Goal: Task Accomplishment & Management: Complete application form

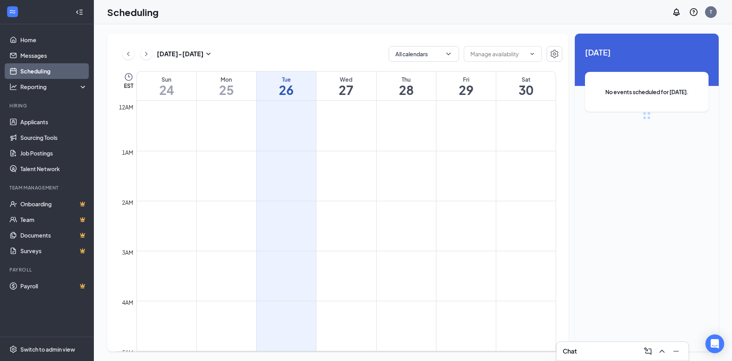
scroll to position [384, 0]
click at [30, 35] on link "Home" at bounding box center [53, 40] width 67 height 16
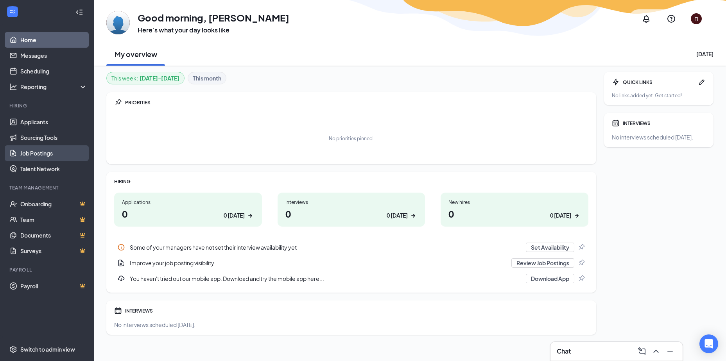
click at [44, 156] on link "Job Postings" at bounding box center [53, 153] width 67 height 16
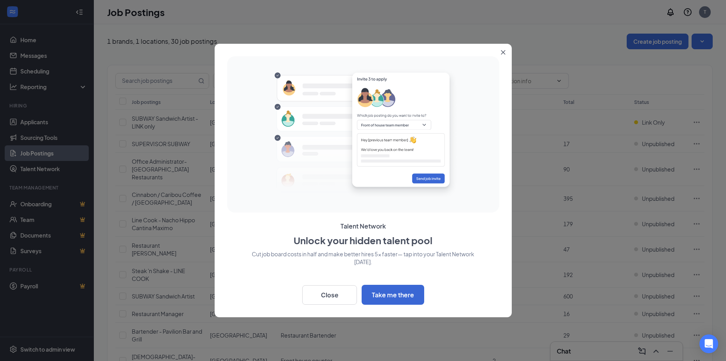
click at [504, 50] on icon "Close" at bounding box center [503, 52] width 5 height 5
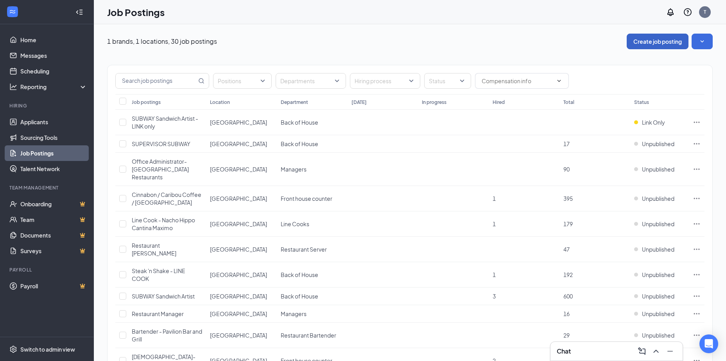
click at [660, 39] on button "Create job posting" at bounding box center [658, 42] width 62 height 16
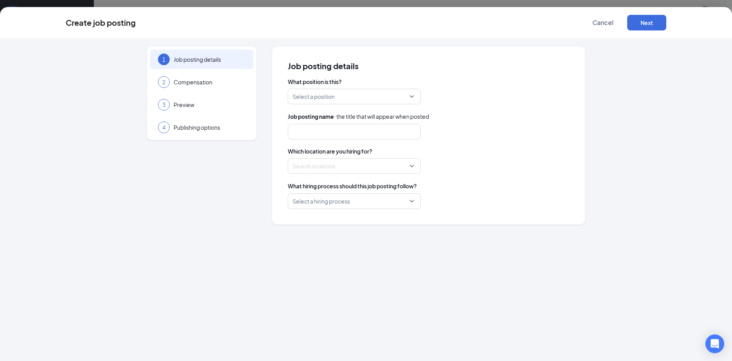
click at [412, 98] on div "Select a position" at bounding box center [354, 97] width 133 height 16
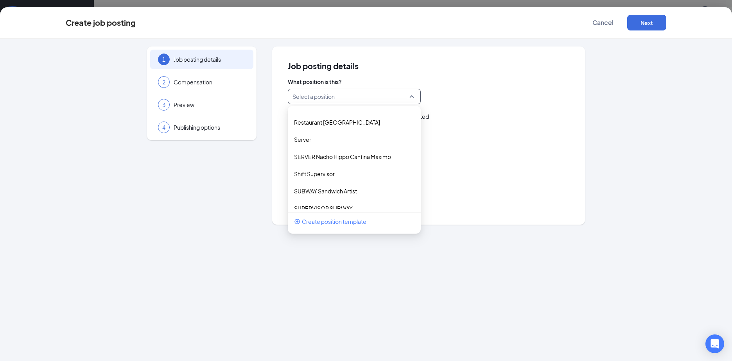
scroll to position [863, 0]
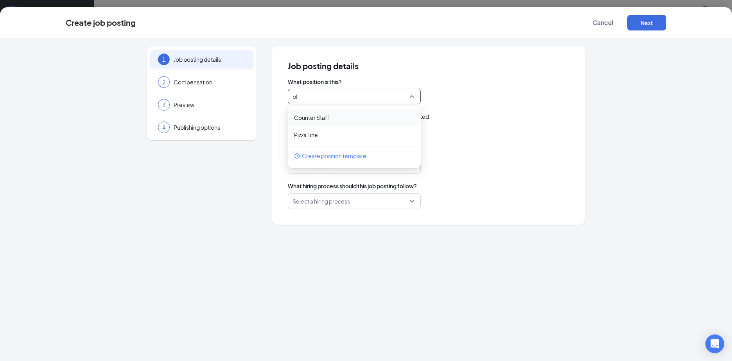
type input "p"
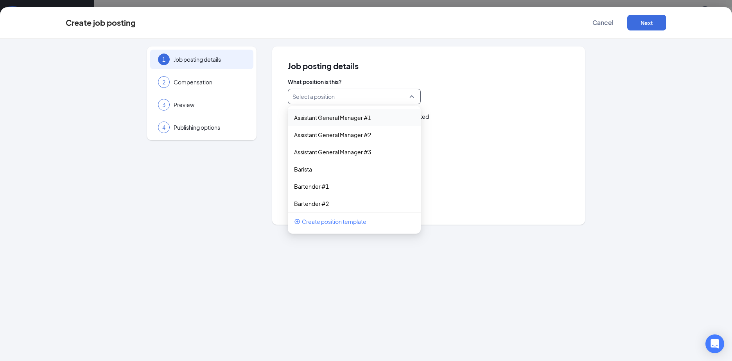
type input "p"
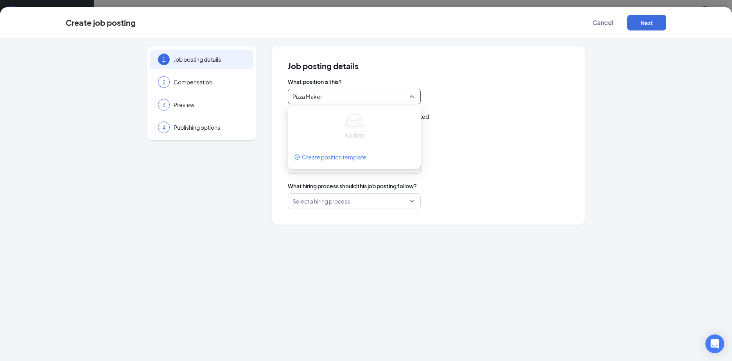
type input "Pizza Maker"
click at [317, 156] on span "Create position template" at bounding box center [334, 157] width 64 height 9
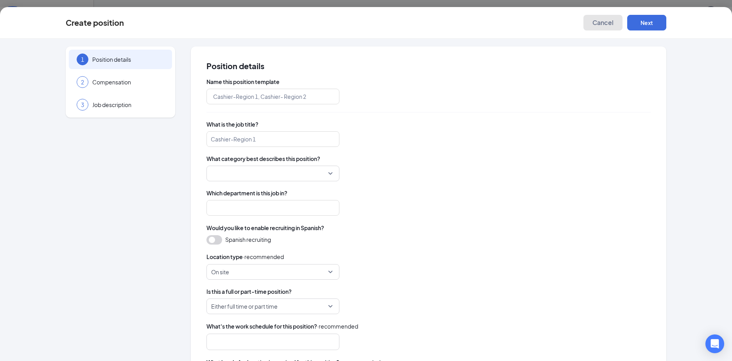
click at [605, 25] on span "Cancel" at bounding box center [602, 23] width 21 height 8
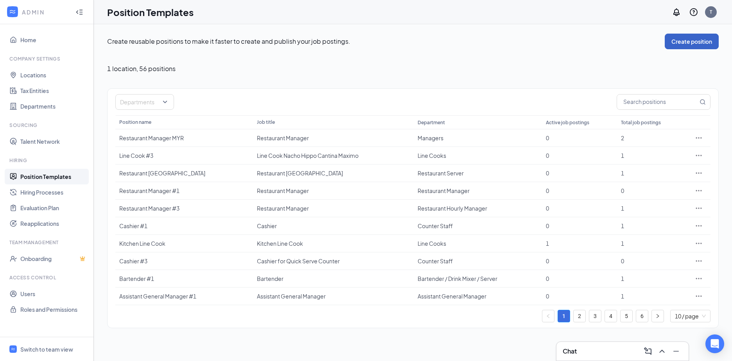
click at [681, 36] on button "Create position" at bounding box center [692, 42] width 54 height 16
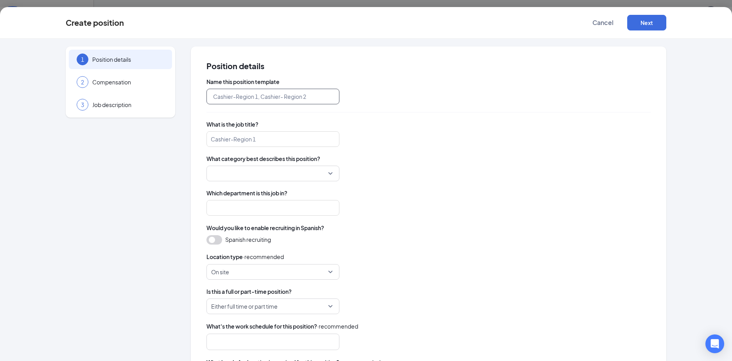
click at [236, 99] on input "text" at bounding box center [272, 97] width 133 height 16
click at [329, 174] on div at bounding box center [272, 174] width 133 height 16
type input "Pizza Maker"
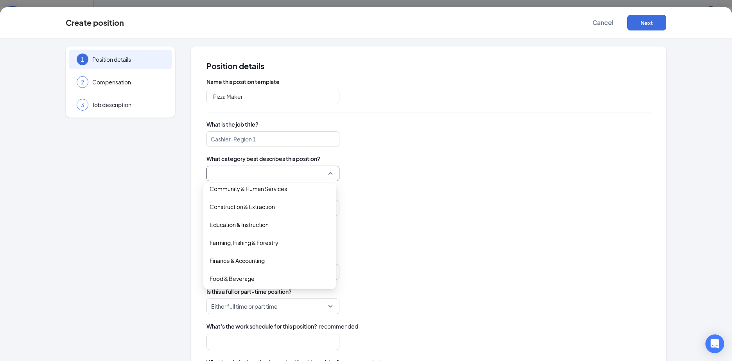
scroll to position [117, 0]
click at [442, 156] on span "What category best describes this position?" at bounding box center [428, 159] width 444 height 8
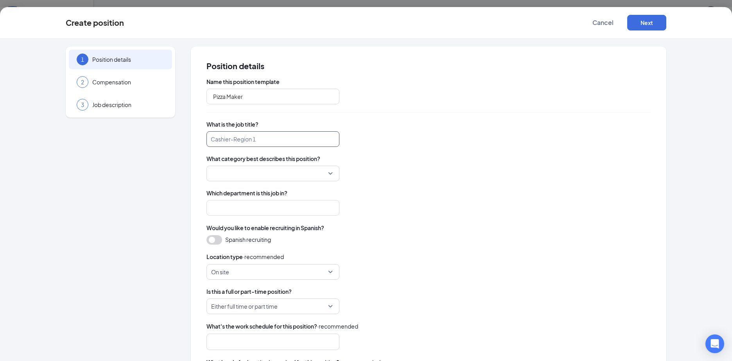
click at [283, 136] on input "search" at bounding box center [272, 139] width 133 height 16
click at [330, 174] on div at bounding box center [272, 174] width 133 height 16
type input "Pizza Maker"
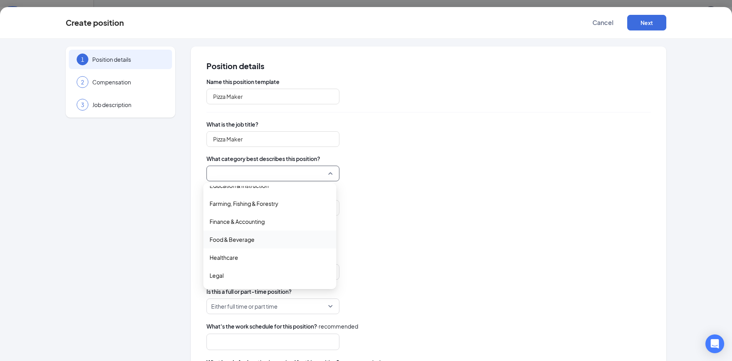
click at [248, 238] on span "Food & Beverage" at bounding box center [232, 239] width 45 height 9
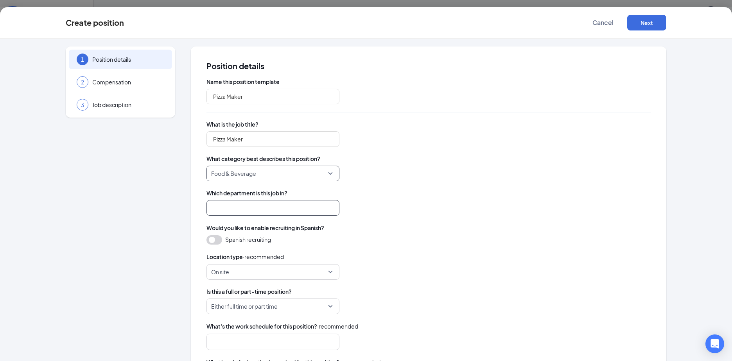
click at [255, 207] on input "search" at bounding box center [272, 208] width 133 height 16
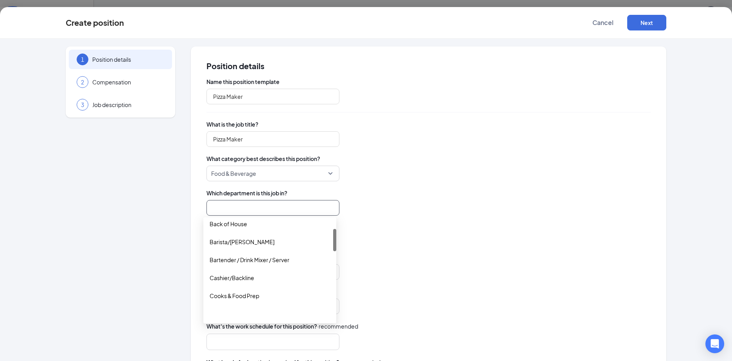
scroll to position [39, 0]
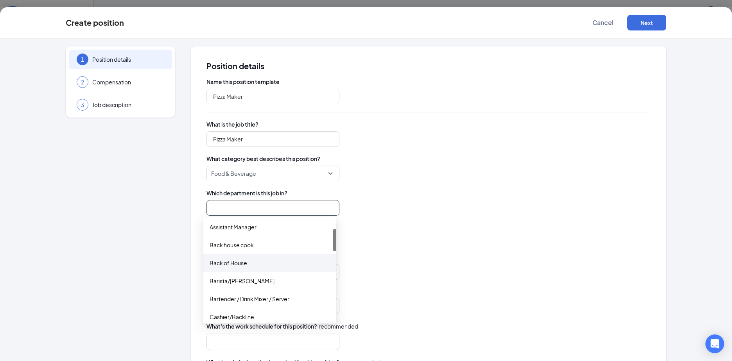
click at [231, 263] on div "Back of House" at bounding box center [270, 263] width 120 height 9
type input "Back of House"
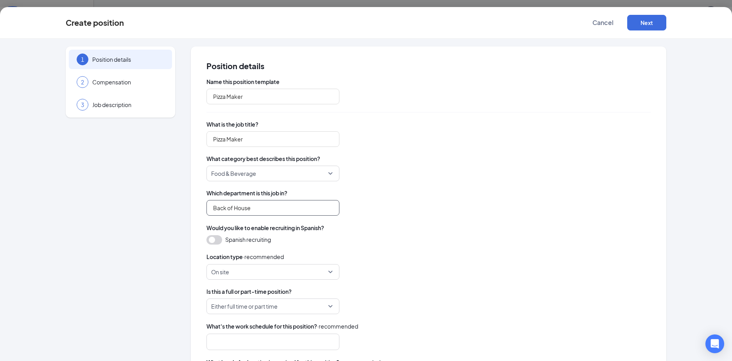
click at [328, 271] on span "On site" at bounding box center [273, 272] width 124 height 15
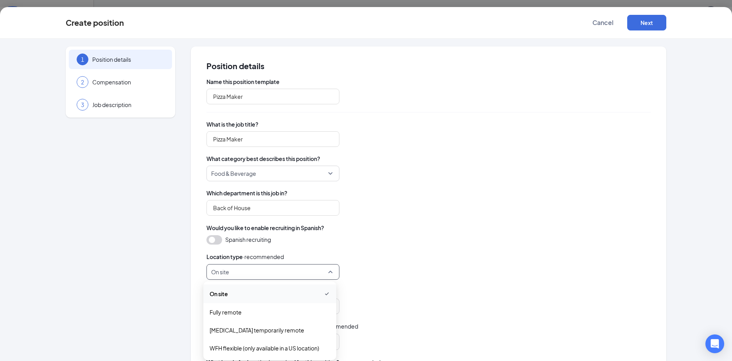
click at [236, 295] on span "On site" at bounding box center [270, 293] width 120 height 9
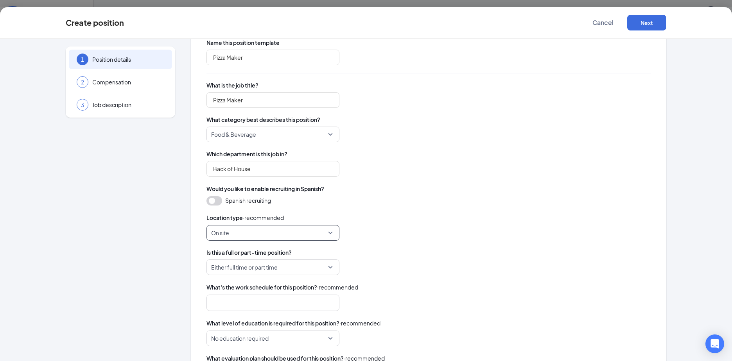
scroll to position [78, 0]
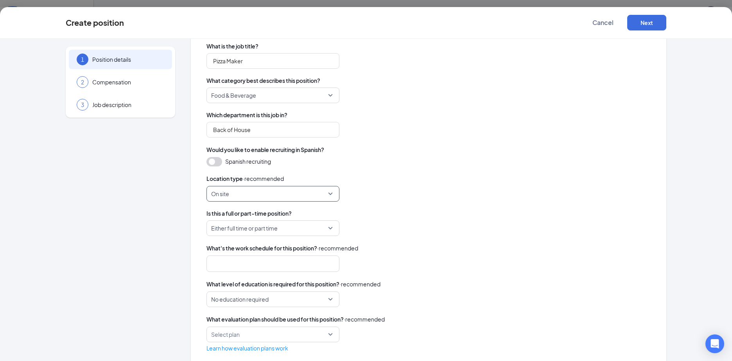
click at [330, 229] on span "Either full time or part time" at bounding box center [273, 228] width 124 height 15
click at [252, 285] on span "Either full time or part time" at bounding box center [244, 286] width 68 height 9
click at [270, 258] on div at bounding box center [269, 264] width 112 height 13
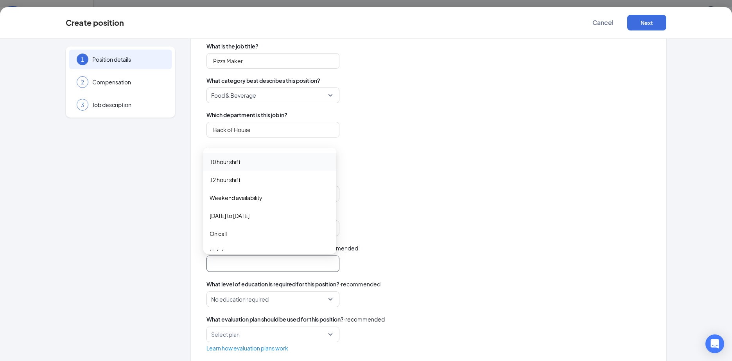
scroll to position [11, 0]
click at [339, 181] on div "Location type · recommended" at bounding box center [428, 178] width 444 height 9
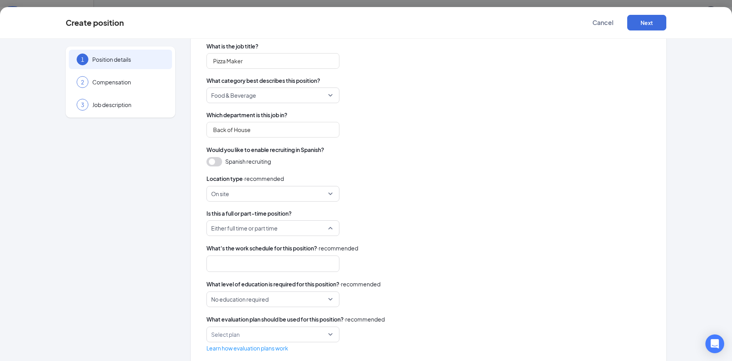
click at [328, 226] on span "Either full time or part time" at bounding box center [273, 228] width 124 height 15
click at [539, 226] on div "Either full time or part time full_time part_time either_one Full Time Part Tim…" at bounding box center [428, 228] width 444 height 16
click at [299, 263] on div at bounding box center [269, 264] width 112 height 13
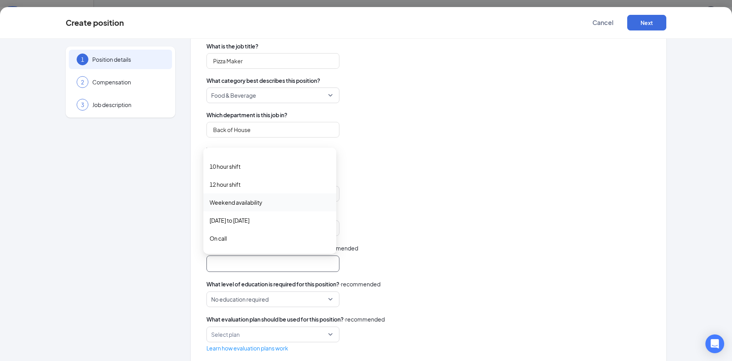
scroll to position [0, 0]
click at [240, 157] on span "8 hour shift" at bounding box center [270, 160] width 120 height 9
click at [258, 217] on span "Weekend availability" at bounding box center [236, 214] width 53 height 9
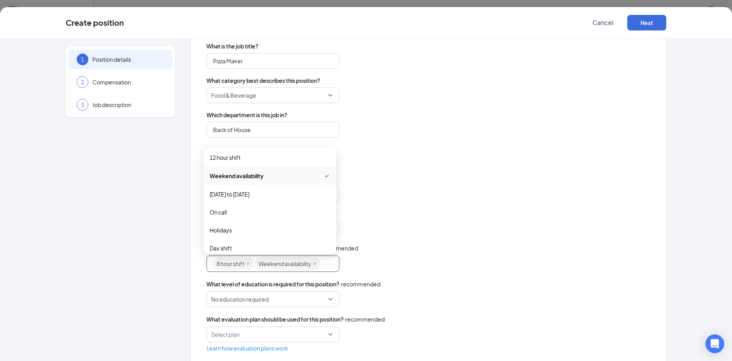
scroll to position [78, 0]
click at [214, 193] on span "Holidays" at bounding box center [221, 191] width 22 height 9
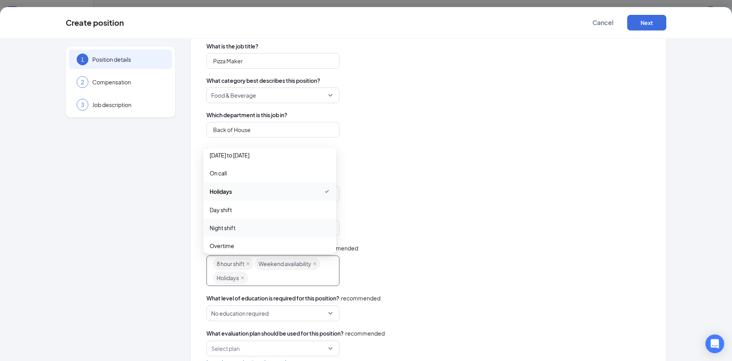
scroll to position [100, 0]
click at [413, 283] on div "8_hour_shift, weekend_availability, holidays 8 hour shift Weekend availability …" at bounding box center [428, 271] width 444 height 30
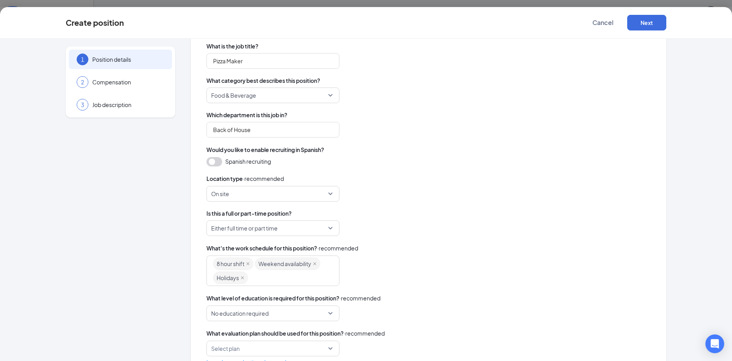
click at [326, 312] on span "No education required" at bounding box center [273, 313] width 124 height 15
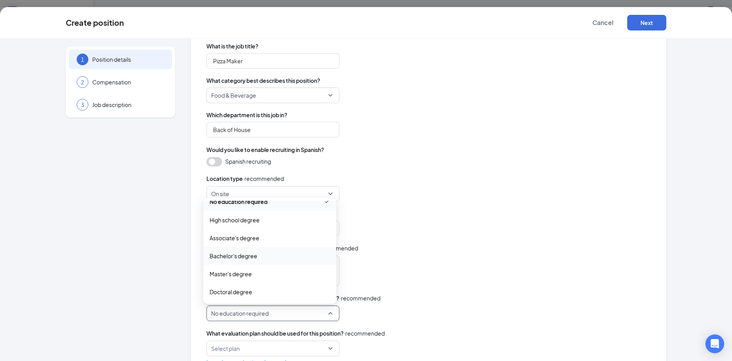
scroll to position [0, 0]
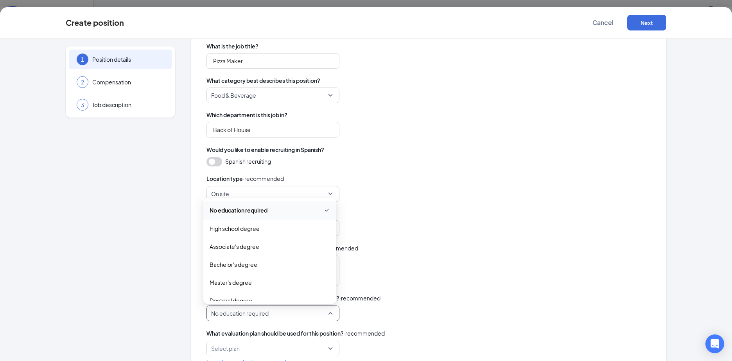
click at [239, 208] on span "No education required" at bounding box center [239, 210] width 58 height 9
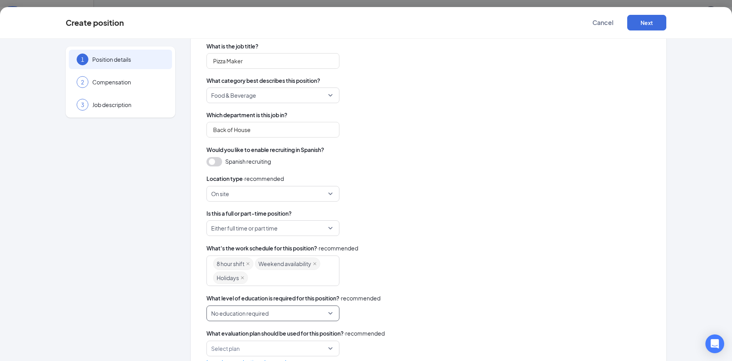
scroll to position [107, 0]
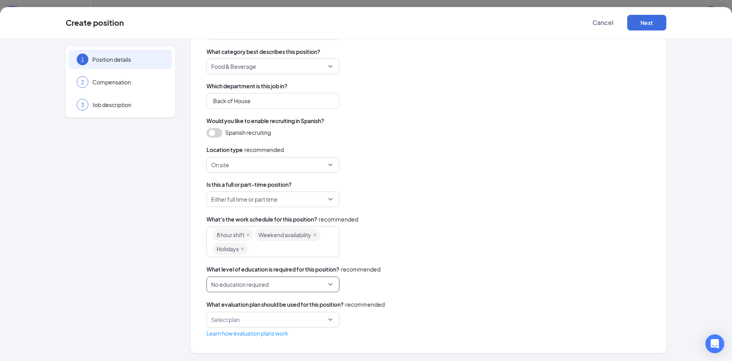
click at [327, 317] on div "Select plan" at bounding box center [272, 320] width 133 height 16
click at [266, 335] on div "Evaluation Plan" at bounding box center [269, 341] width 133 height 18
click at [650, 20] on button "Next" at bounding box center [646, 23] width 39 height 16
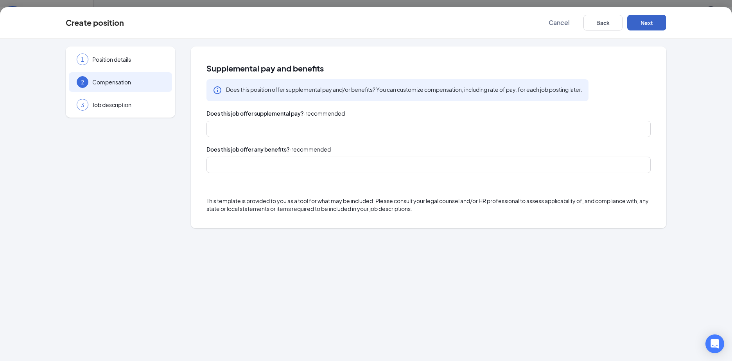
scroll to position [0, 0]
click at [257, 130] on div at bounding box center [424, 129] width 423 height 13
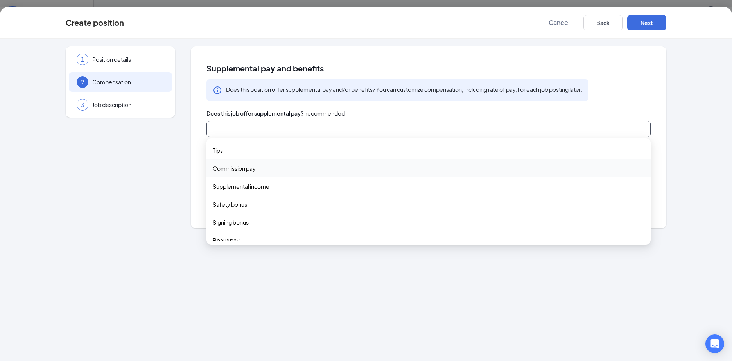
scroll to position [26, 0]
click at [236, 214] on span "Bonus pay" at bounding box center [226, 214] width 27 height 9
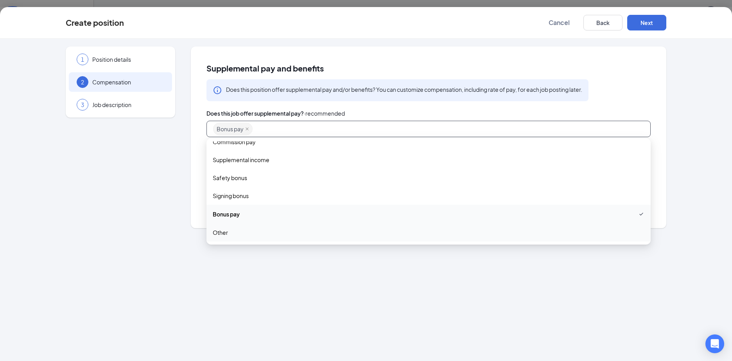
click at [248, 231] on span "Other" at bounding box center [429, 232] width 432 height 9
click at [688, 194] on div "1 Position details 2 Compensation 3 Job description Supplemental pay and benefi…" at bounding box center [366, 200] width 732 height 322
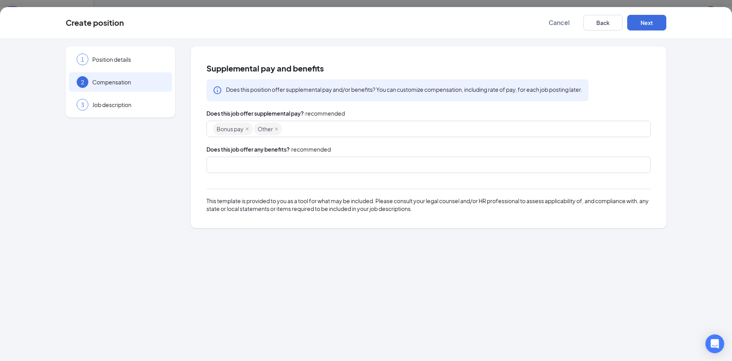
click at [231, 165] on div at bounding box center [424, 165] width 423 height 13
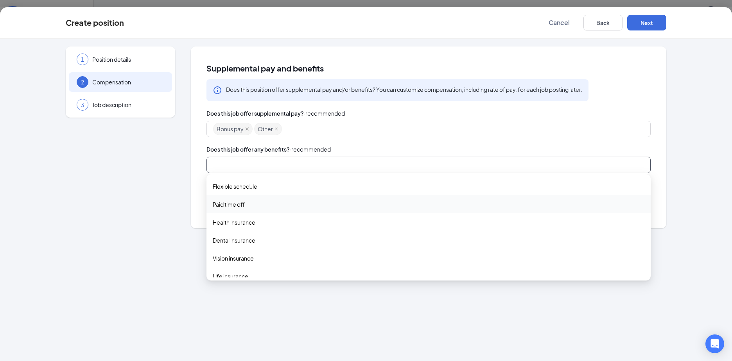
click at [236, 204] on span "Paid time off" at bounding box center [229, 204] width 32 height 9
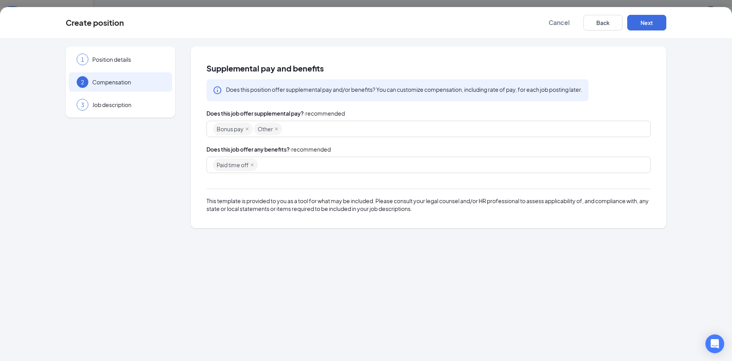
click at [232, 301] on div "1 Position details 2 Compensation 3 Job description Supplemental pay and benefi…" at bounding box center [366, 200] width 732 height 322
click at [647, 23] on button "Next" at bounding box center [646, 23] width 39 height 16
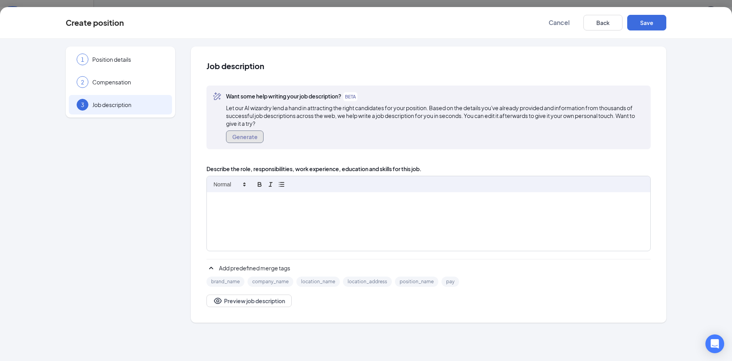
click at [236, 139] on button "Generate" at bounding box center [245, 137] width 38 height 13
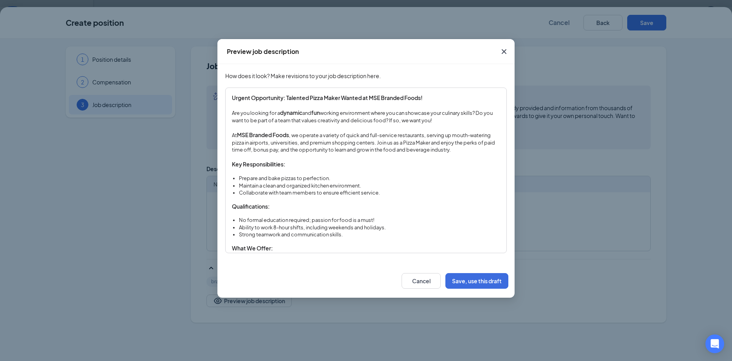
click at [396, 143] on p "At MSE Branded Foods , we operate a variety of quick and full-service restauran…" at bounding box center [366, 142] width 268 height 22
click at [265, 142] on p "At MSE Branded Foods , we operate a variety of quick and full-service restauran…" at bounding box center [366, 142] width 268 height 22
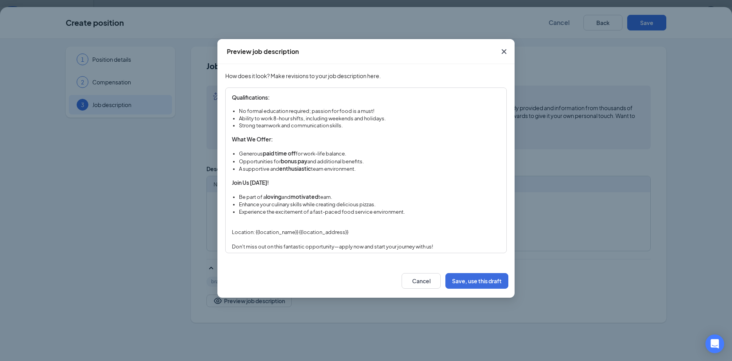
scroll to position [43, 0]
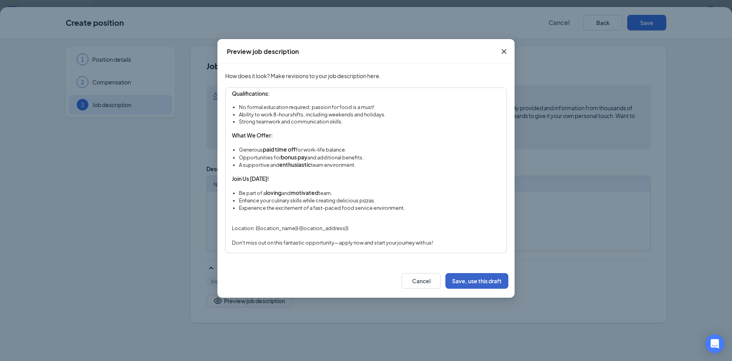
click at [464, 278] on button "Save, use this draft" at bounding box center [476, 281] width 63 height 16
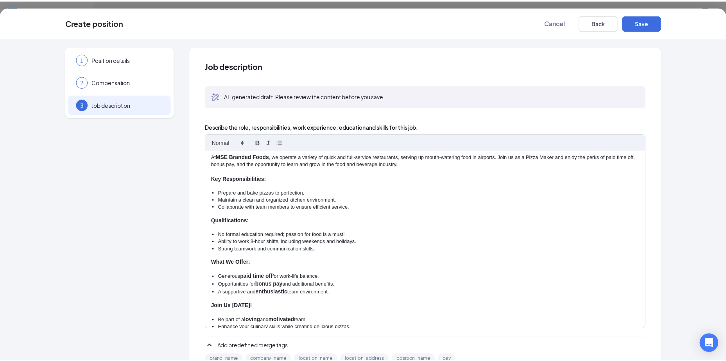
scroll to position [88, 0]
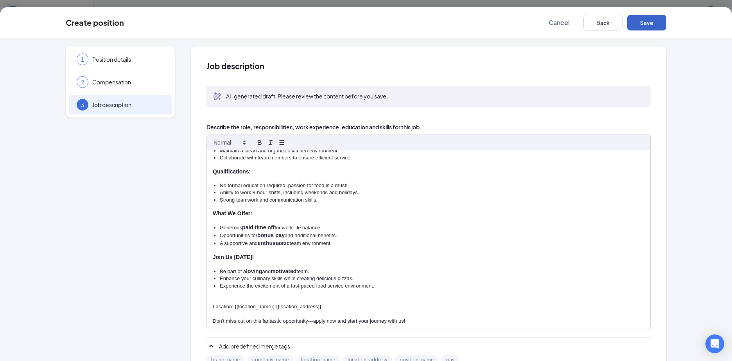
click at [646, 22] on button "Save" at bounding box center [646, 23] width 39 height 16
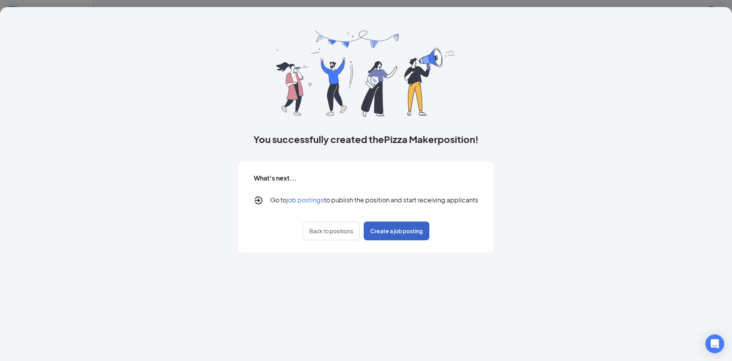
click at [396, 231] on span "Create a job posting" at bounding box center [396, 231] width 52 height 8
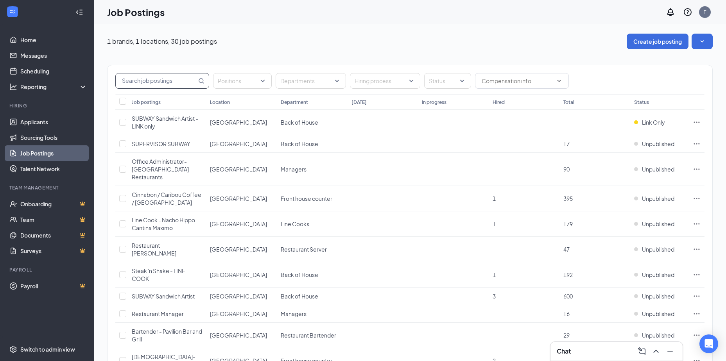
click at [154, 80] on input "text" at bounding box center [156, 80] width 81 height 15
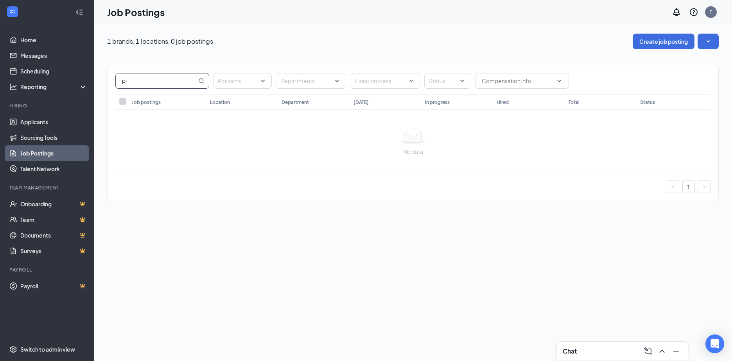
type input "p"
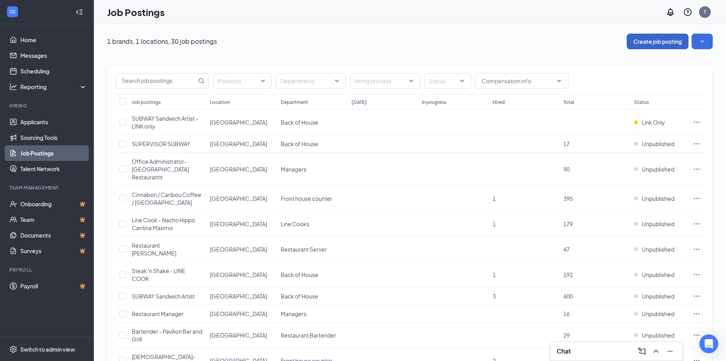
click at [659, 37] on button "Create job posting" at bounding box center [658, 42] width 62 height 16
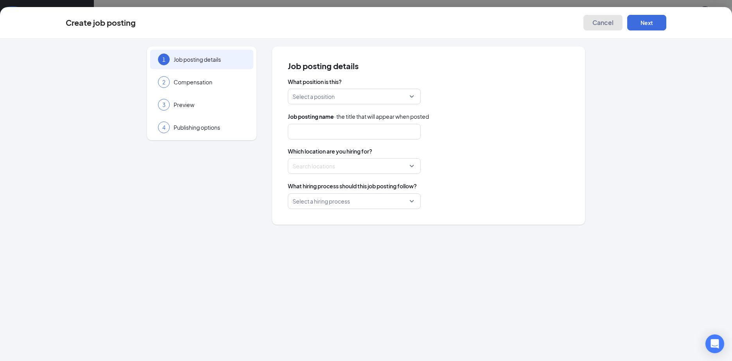
click at [604, 21] on span "Cancel" at bounding box center [602, 23] width 21 height 8
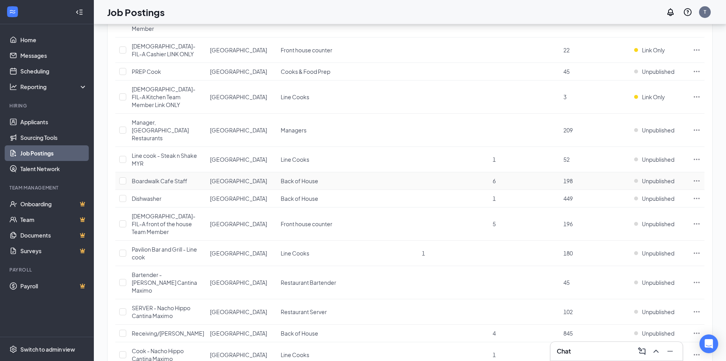
scroll to position [468, 0]
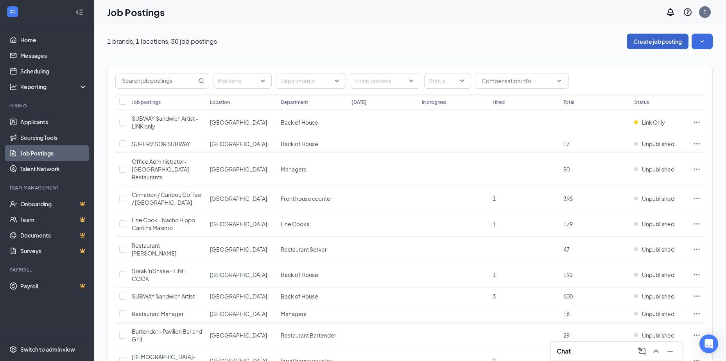
click at [661, 41] on button "Create job posting" at bounding box center [658, 42] width 62 height 16
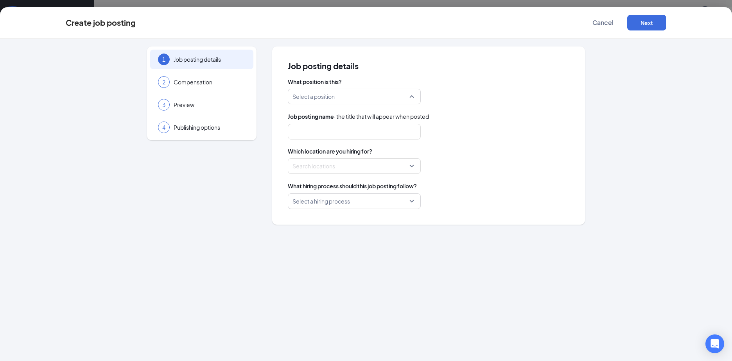
click at [410, 97] on input "search" at bounding box center [351, 96] width 118 height 15
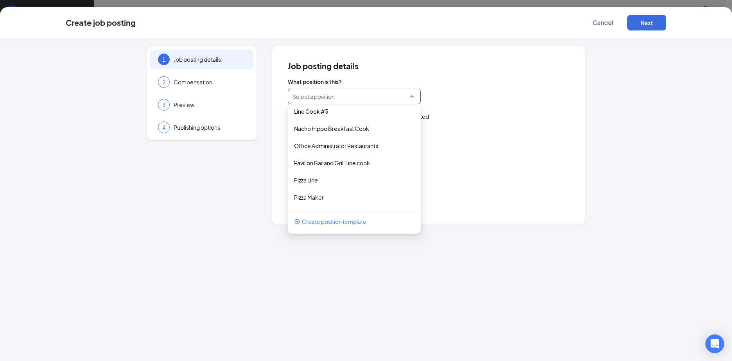
scroll to position [704, 0]
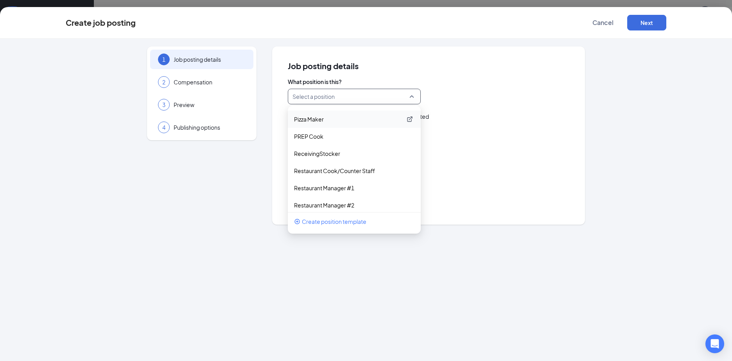
click at [314, 116] on p "Pizza Maker" at bounding box center [348, 119] width 108 height 8
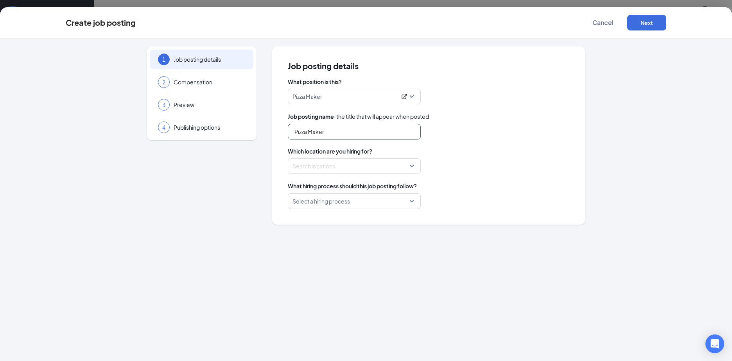
click at [293, 131] on input "Pizza Maker" at bounding box center [354, 132] width 133 height 16
click at [411, 165] on div "Search locations" at bounding box center [354, 166] width 133 height 16
type input "Pizza Hyena Pizza Maker"
click at [306, 218] on div at bounding box center [306, 218] width 7 height 7
click at [480, 166] on div "Locations (1)" at bounding box center [428, 166] width 281 height 16
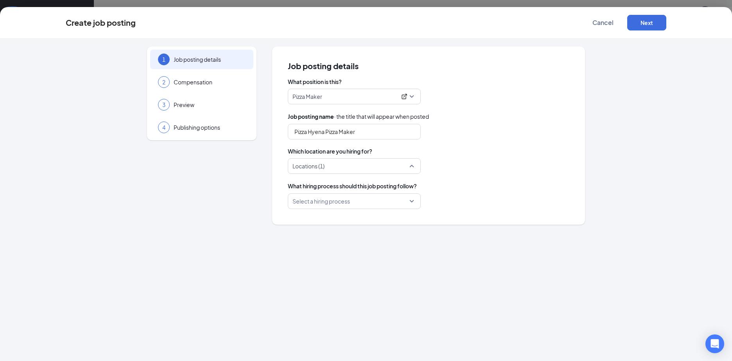
click at [412, 166] on div "Locations (1)" at bounding box center [354, 166] width 133 height 16
click at [296, 202] on img at bounding box center [297, 202] width 4 height 3
click at [308, 219] on div at bounding box center [306, 218] width 7 height 7
click at [510, 172] on div "Locations (1)" at bounding box center [428, 166] width 281 height 16
click at [412, 202] on div "Select a hiring process" at bounding box center [354, 201] width 133 height 16
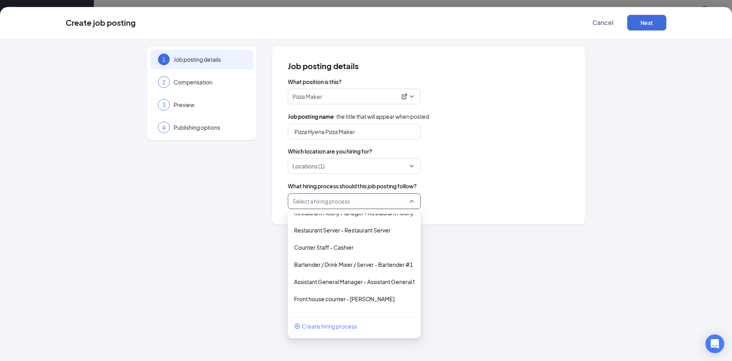
scroll to position [0, 0]
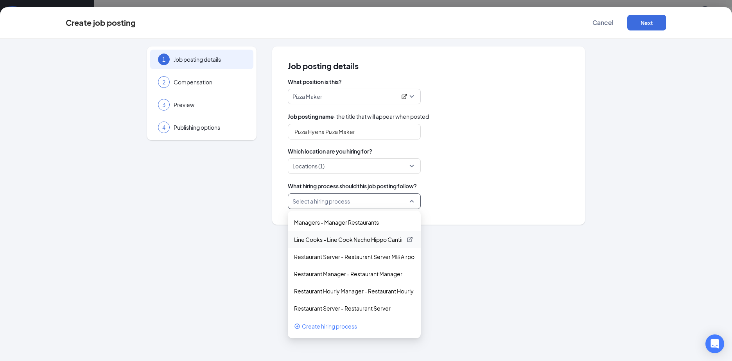
click at [356, 239] on p "Line Cooks - Line Cook Nacho Hippo Cantina Maximo" at bounding box center [348, 240] width 108 height 8
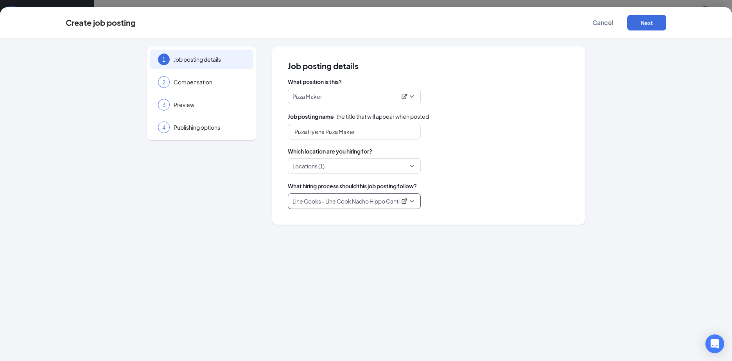
click at [410, 201] on span "Line Cooks - Line Cook Nacho Hippo Cantina Maximo" at bounding box center [354, 201] width 124 height 15
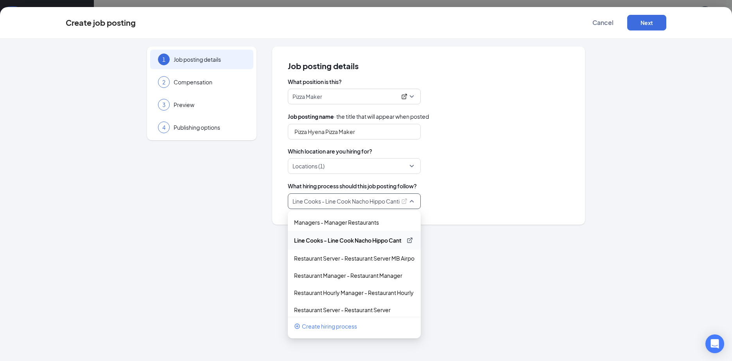
click at [352, 243] on p "Line Cooks - Line Cook Nacho Hippo Cantina Maximo" at bounding box center [348, 240] width 108 height 8
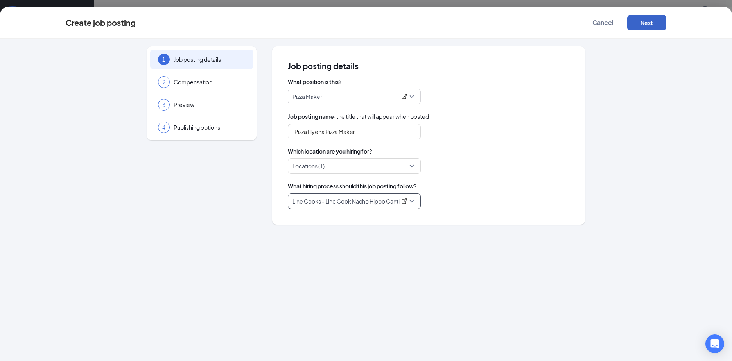
click at [650, 21] on button "Next" at bounding box center [646, 23] width 39 height 16
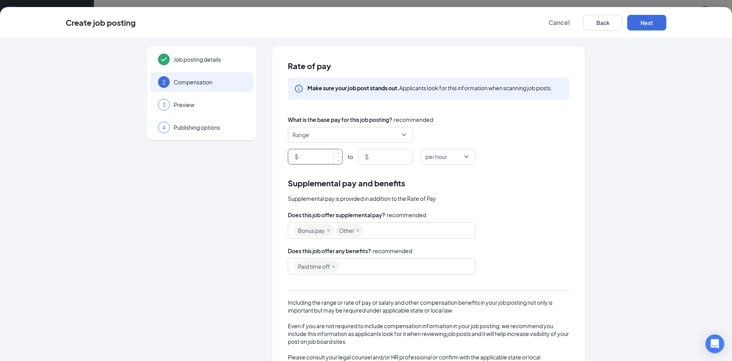
click at [307, 153] on input at bounding box center [321, 156] width 42 height 15
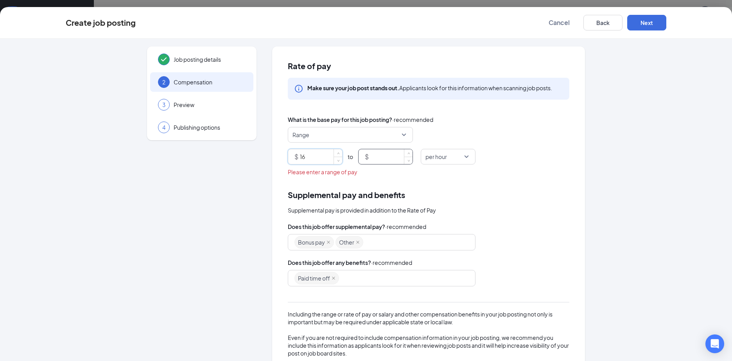
type input "16"
click at [385, 158] on input at bounding box center [391, 156] width 42 height 15
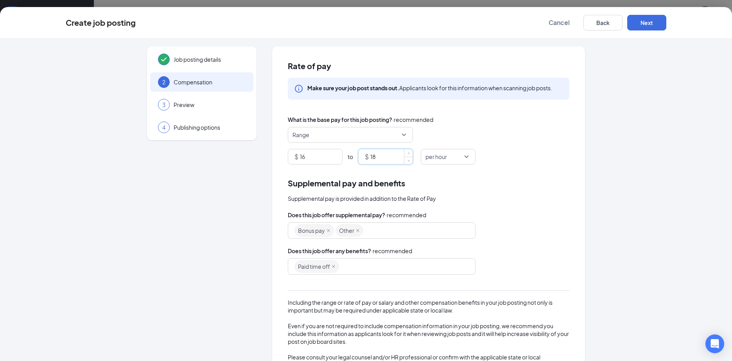
type input "18"
click at [512, 171] on div "Rate of pay Make sure your job post stands out. Applicants look for this inform…" at bounding box center [428, 223] width 313 height 353
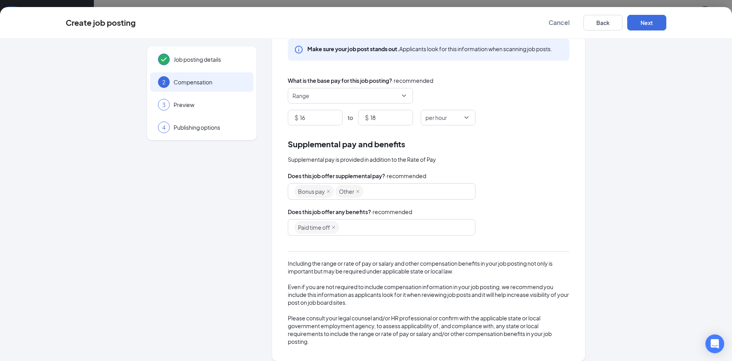
scroll to position [47, 0]
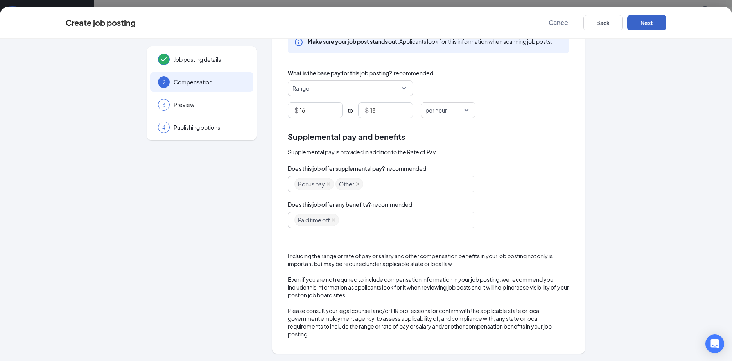
click at [647, 23] on button "Next" at bounding box center [646, 23] width 39 height 16
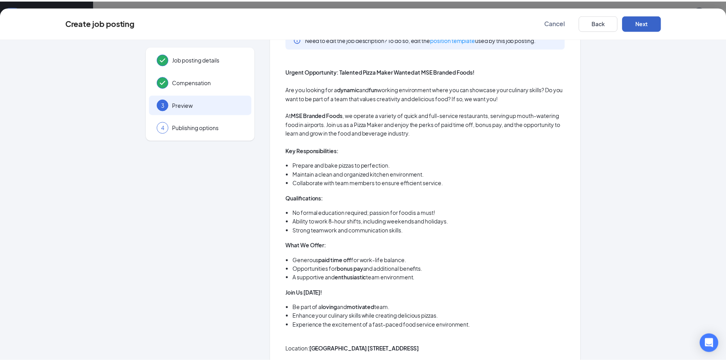
scroll to position [0, 0]
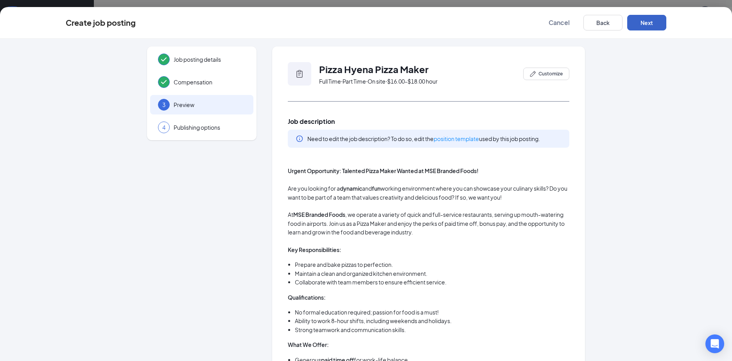
click at [639, 21] on button "Next" at bounding box center [646, 23] width 39 height 16
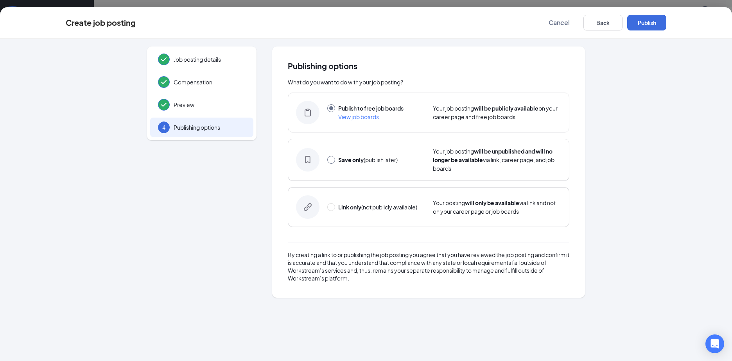
click at [329, 161] on input "radio" at bounding box center [331, 160] width 8 height 8
radio input "true"
radio input "false"
click at [655, 22] on button "Save only" at bounding box center [646, 23] width 39 height 16
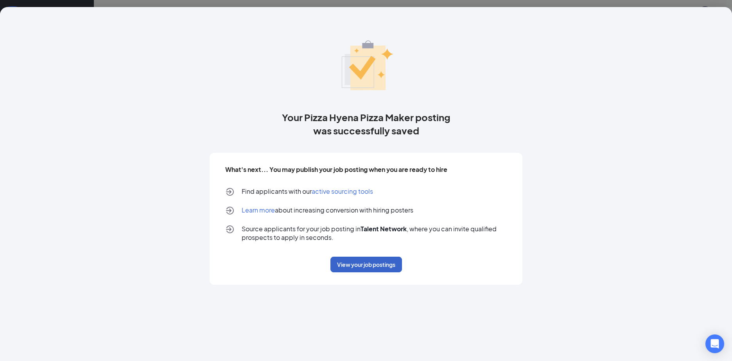
click at [361, 268] on button "View your job postings" at bounding box center [366, 265] width 72 height 16
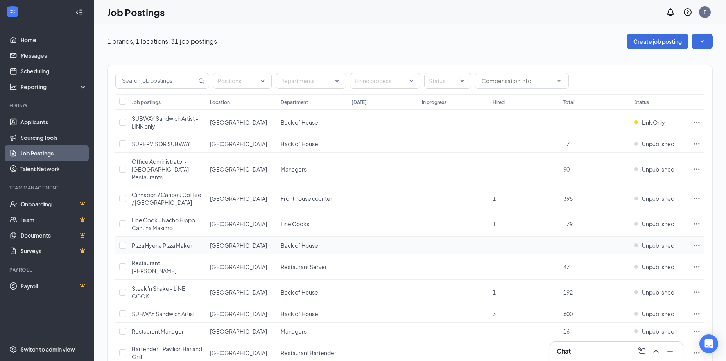
click at [171, 243] on span "Pizza Hyena Pizza Maker" at bounding box center [162, 245] width 61 height 7
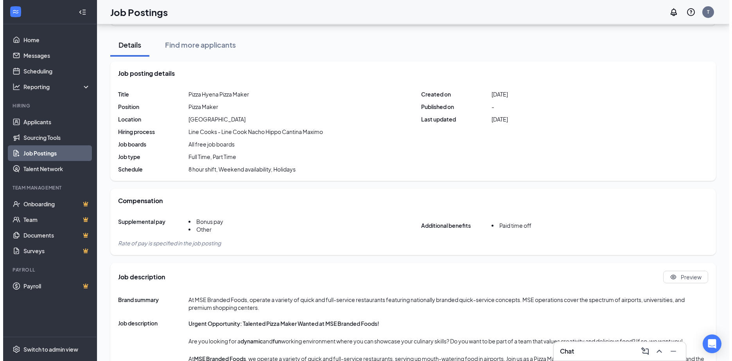
scroll to position [195, 0]
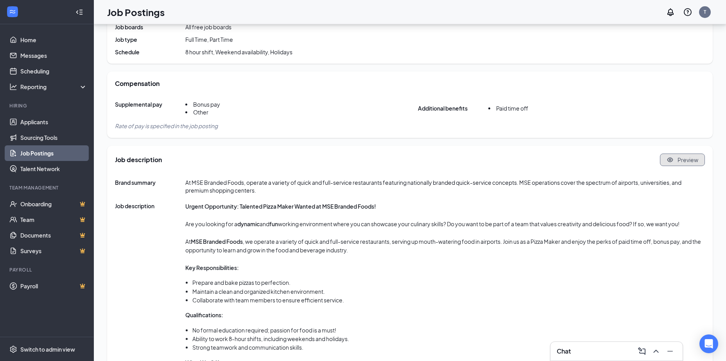
click at [683, 161] on span "Preview" at bounding box center [687, 160] width 21 height 8
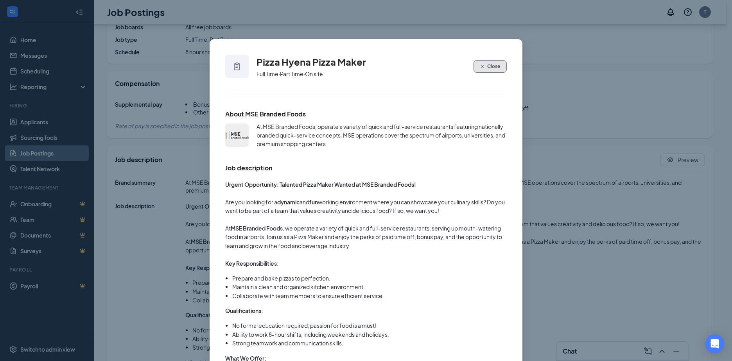
click at [487, 63] on span "Close" at bounding box center [493, 66] width 13 height 7
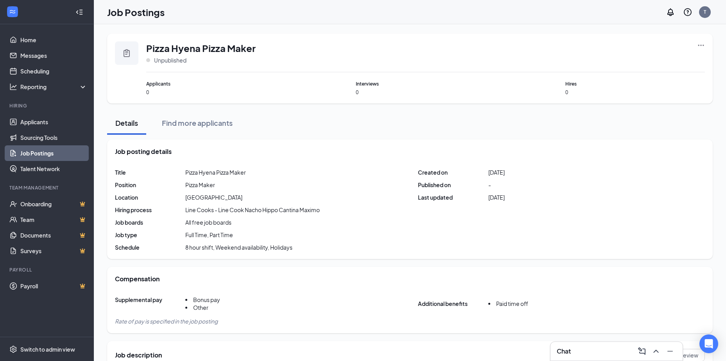
click at [124, 53] on icon "Clipboard" at bounding box center [127, 53] width 6 height 8
click at [701, 45] on icon "Ellipses" at bounding box center [701, 45] width 8 height 8
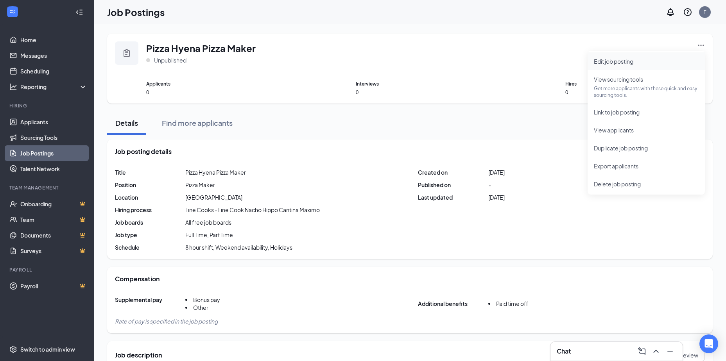
click at [618, 59] on span "Edit job posting" at bounding box center [613, 61] width 39 height 7
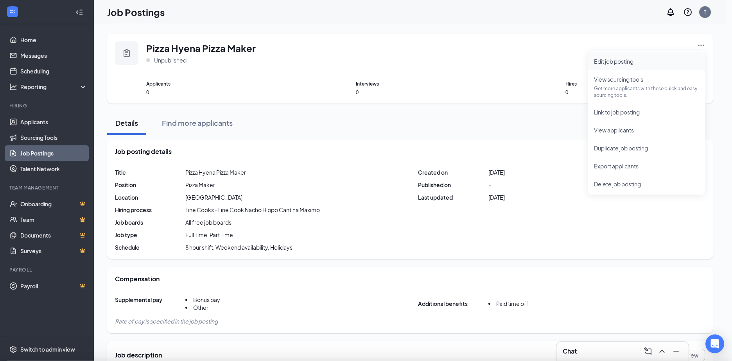
type input "Pizza Hyena Pizza Maker"
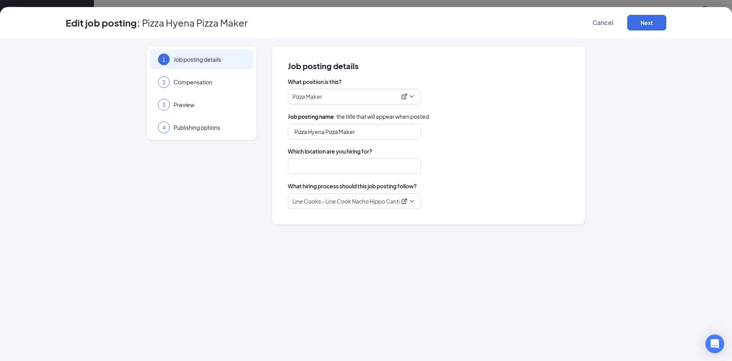
type input "[GEOGRAPHIC_DATA]"
click at [180, 102] on span "Preview" at bounding box center [210, 105] width 72 height 8
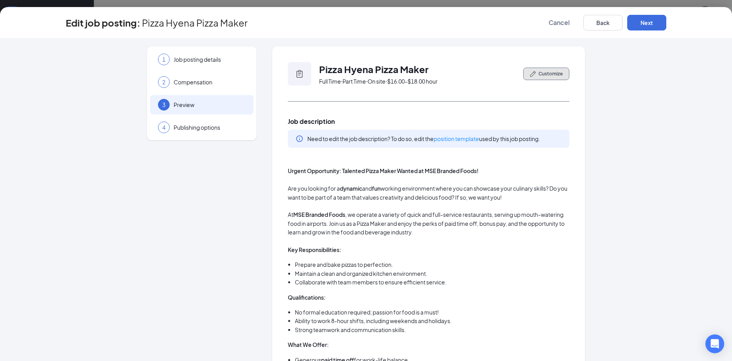
click at [545, 77] on span "Customize" at bounding box center [550, 73] width 24 height 7
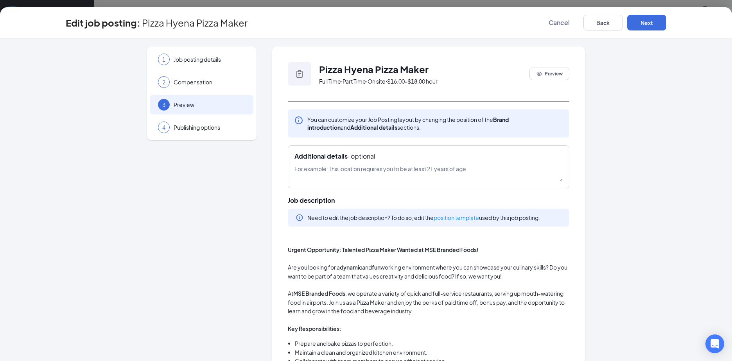
click at [299, 77] on icon "Clipboard" at bounding box center [299, 73] width 9 height 9
click at [546, 71] on span "Preview" at bounding box center [554, 73] width 18 height 7
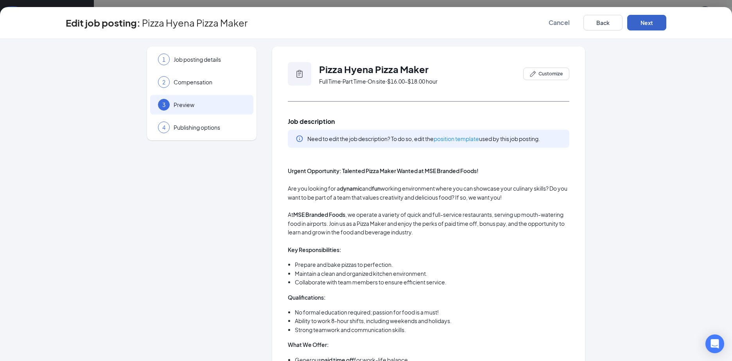
click at [656, 18] on button "Next" at bounding box center [646, 23] width 39 height 16
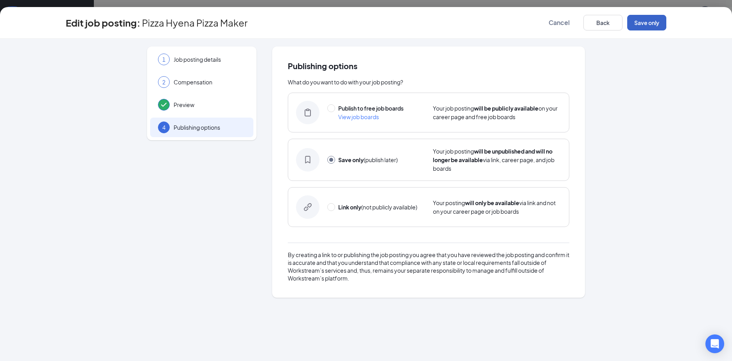
click at [645, 23] on button "Save only" at bounding box center [646, 23] width 39 height 16
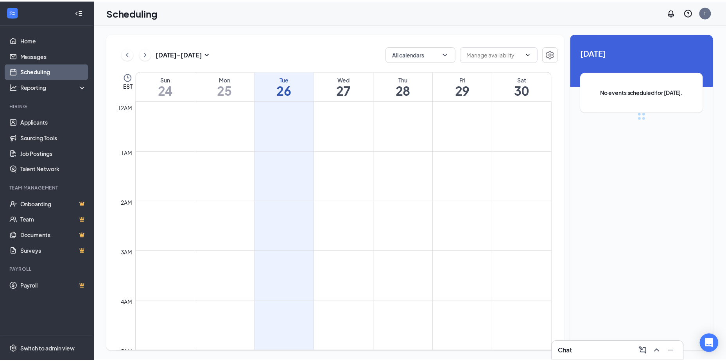
scroll to position [384, 0]
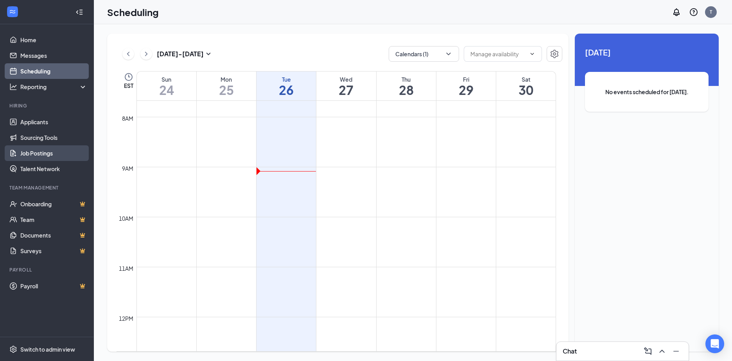
click at [45, 156] on link "Job Postings" at bounding box center [53, 153] width 67 height 16
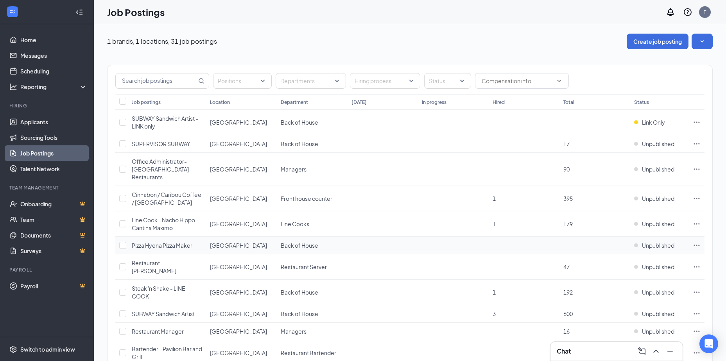
click at [152, 244] on span "Pizza Hyena Pizza Maker" at bounding box center [162, 245] width 61 height 7
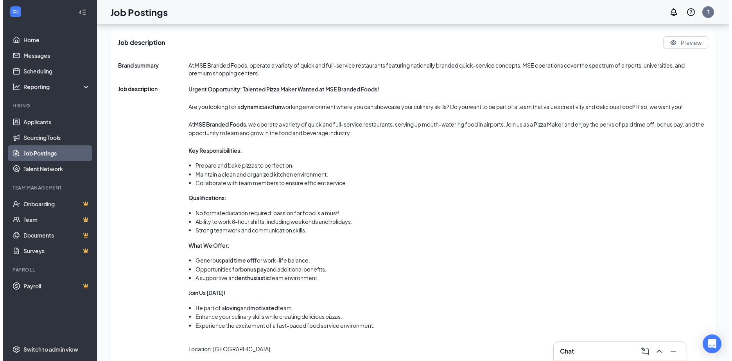
scroll to position [235, 0]
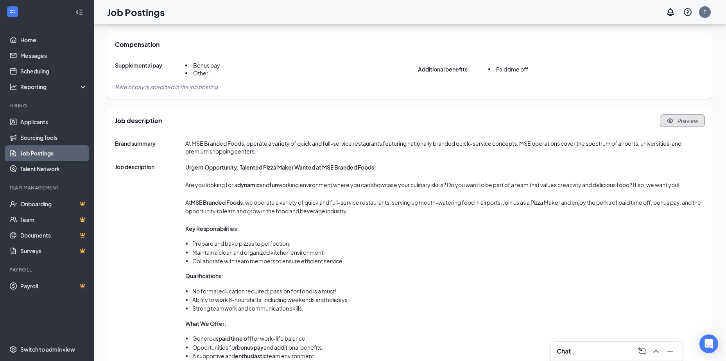
click at [692, 122] on span "Preview" at bounding box center [687, 121] width 21 height 8
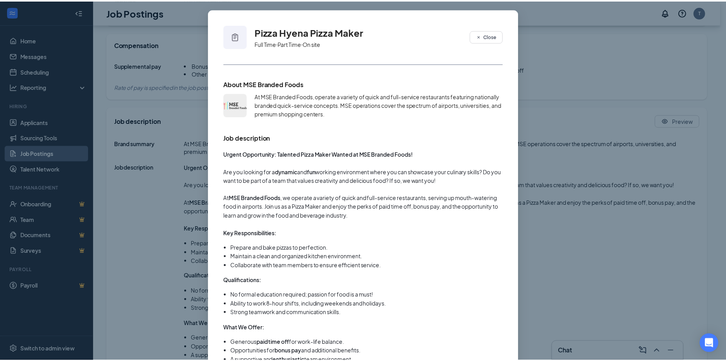
scroll to position [70, 0]
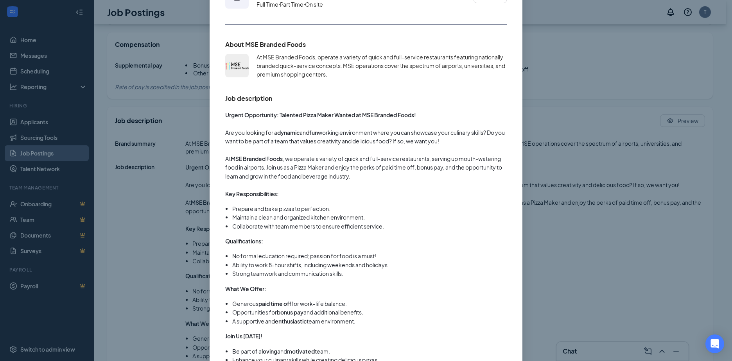
drag, startPoint x: 567, startPoint y: 260, endPoint x: 568, endPoint y: 249, distance: 10.2
click at [568, 259] on div "Pizza Hyena Pizza Maker Full Time ‧ Part Time ‧ On site Close About MSE Branded…" at bounding box center [366, 180] width 732 height 361
